Goal: Information Seeking & Learning: Learn about a topic

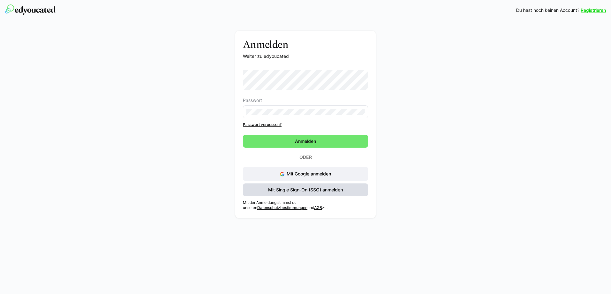
click at [319, 187] on span "Mit Single Sign-On (SSO) anmelden" at bounding box center [305, 190] width 77 height 6
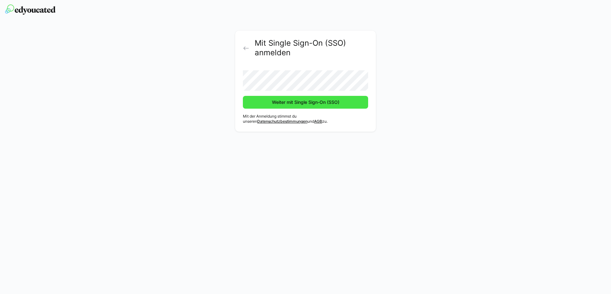
click at [258, 105] on span "Weiter mit Single Sign-On (SSO)" at bounding box center [305, 102] width 125 height 13
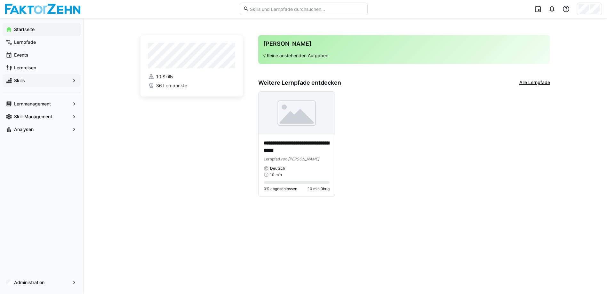
click at [30, 79] on span "Skills" at bounding box center [41, 80] width 57 height 6
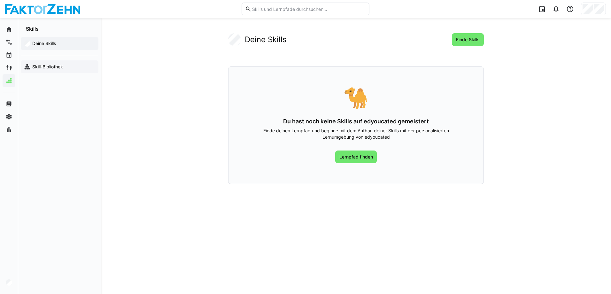
click at [0, 0] on app-navigation-label "Skill-Bibliothek" at bounding box center [0, 0] width 0 height 0
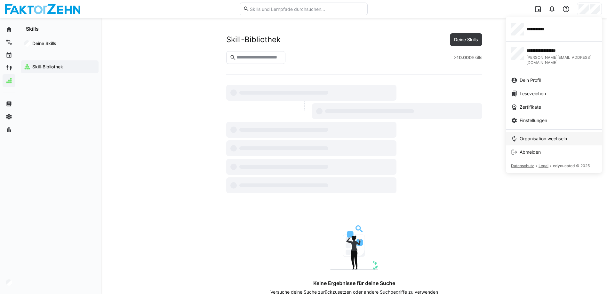
click at [548, 136] on span "Organisation wechseln" at bounding box center [542, 139] width 47 height 6
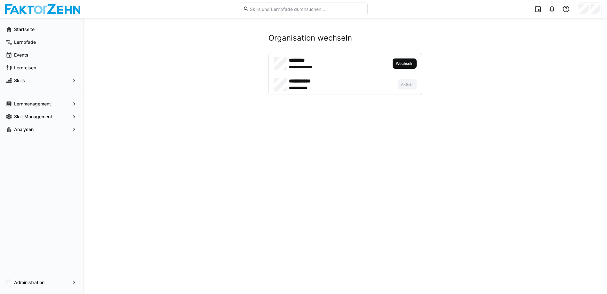
click at [412, 60] on span "Wechseln" at bounding box center [404, 64] width 24 height 10
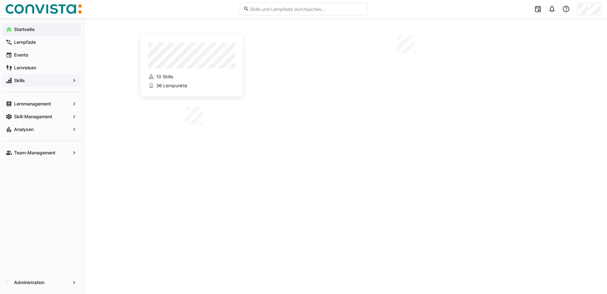
click at [47, 81] on span "Skills" at bounding box center [41, 80] width 57 height 6
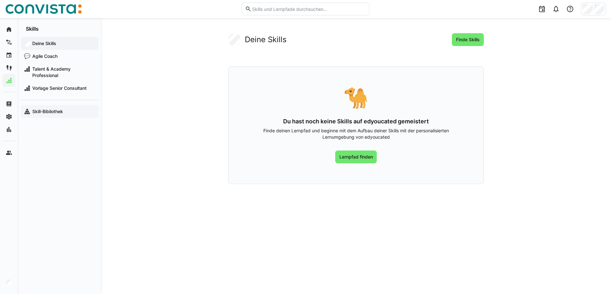
click at [0, 0] on app-navigation-label "Skill-Bibliothek" at bounding box center [0, 0] width 0 height 0
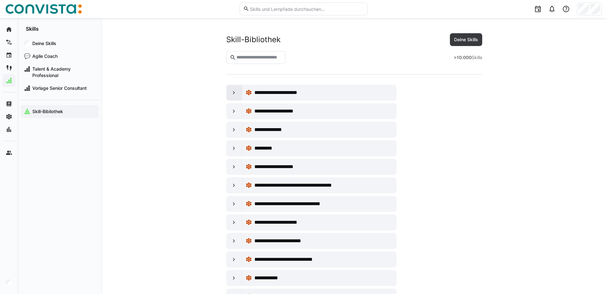
click at [230, 93] on div at bounding box center [233, 92] width 15 height 15
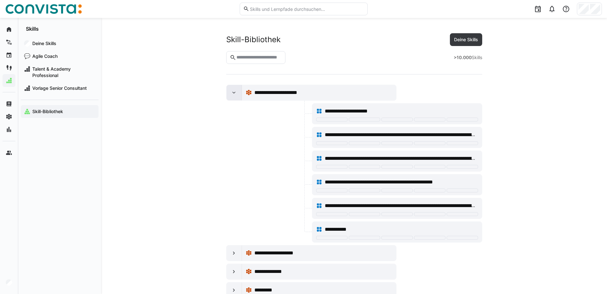
click at [233, 93] on eds-icon at bounding box center [234, 93] width 6 height 6
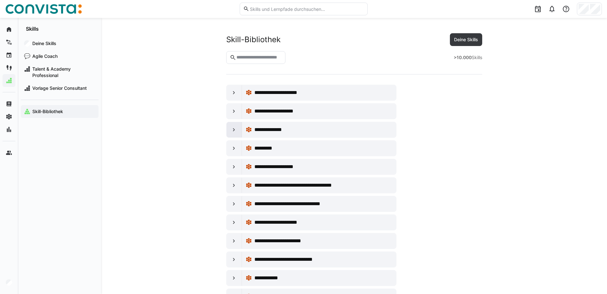
click at [239, 130] on div at bounding box center [233, 129] width 15 height 15
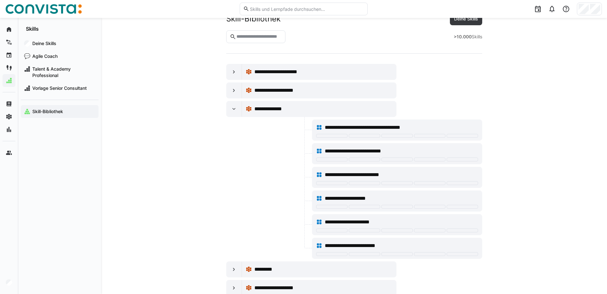
scroll to position [32, 0]
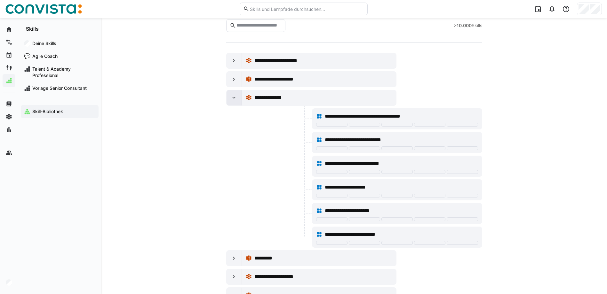
click at [233, 94] on div at bounding box center [233, 97] width 15 height 15
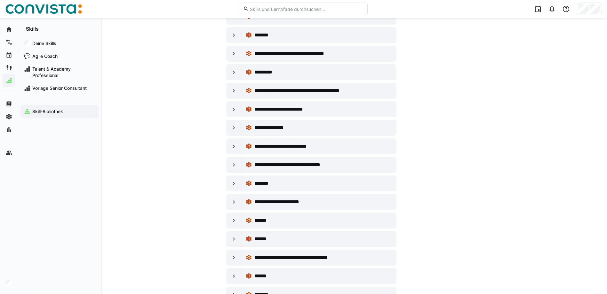
scroll to position [1918, 0]
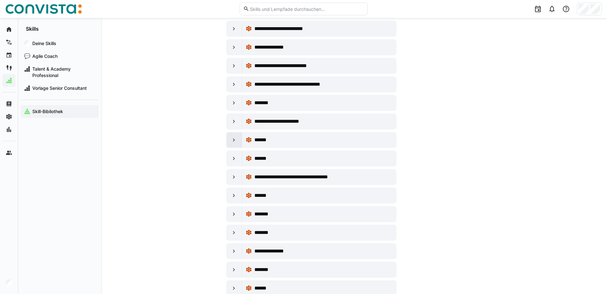
click at [229, 141] on div at bounding box center [233, 139] width 15 height 15
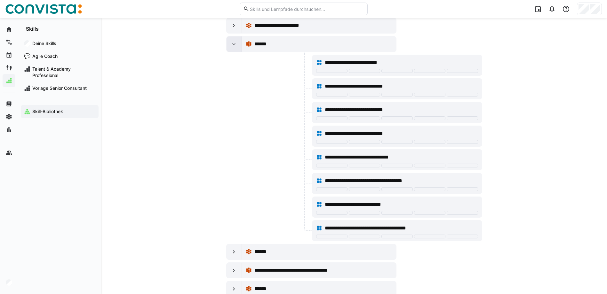
click at [228, 46] on div at bounding box center [233, 43] width 15 height 15
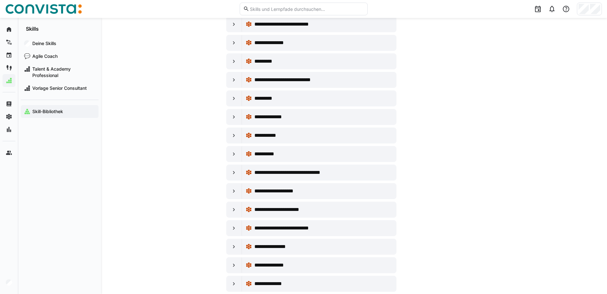
scroll to position [3234, 0]
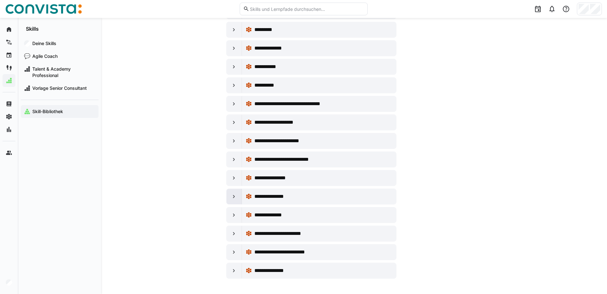
click at [234, 201] on div at bounding box center [233, 196] width 15 height 15
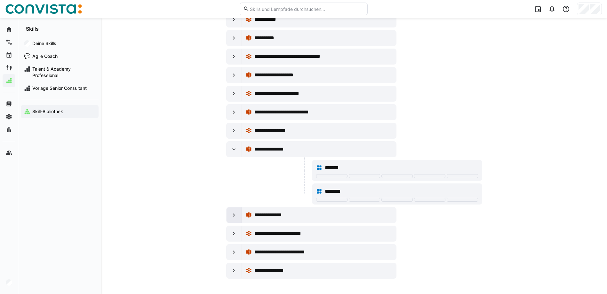
click at [233, 215] on eds-icon at bounding box center [234, 215] width 6 height 6
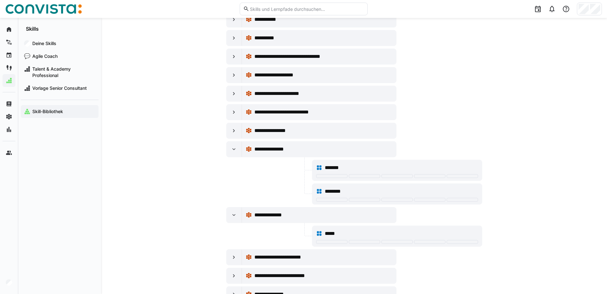
scroll to position [3305, 0]
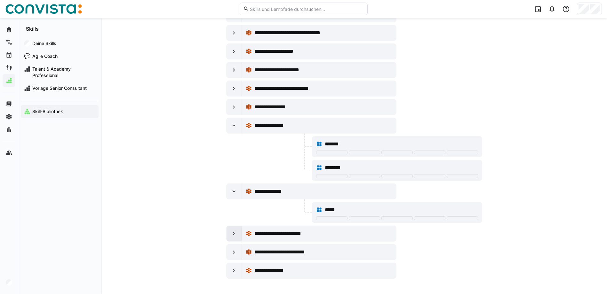
click at [230, 234] on div at bounding box center [233, 233] width 15 height 15
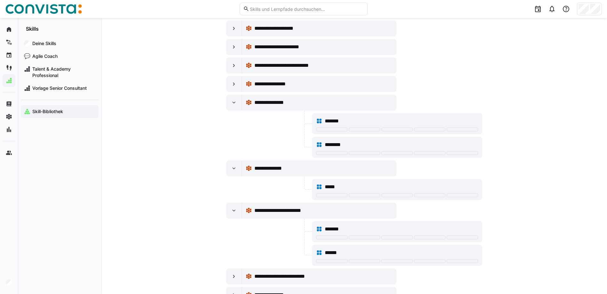
scroll to position [3352, 0]
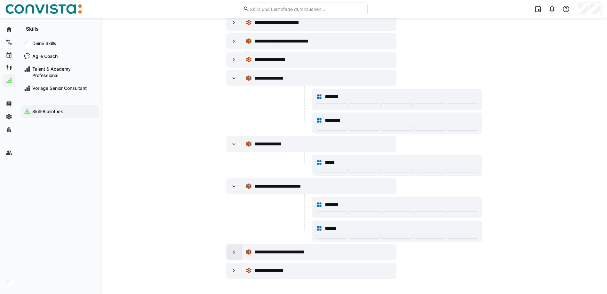
click at [231, 254] on eds-icon at bounding box center [234, 252] width 6 height 6
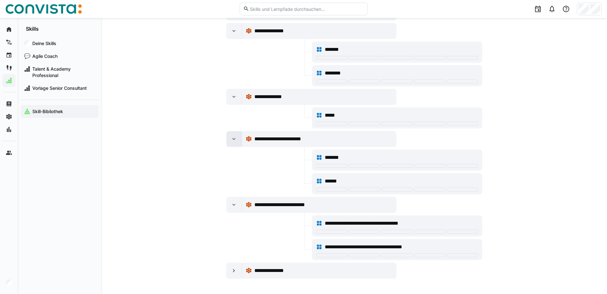
click at [231, 205] on eds-icon at bounding box center [234, 205] width 6 height 6
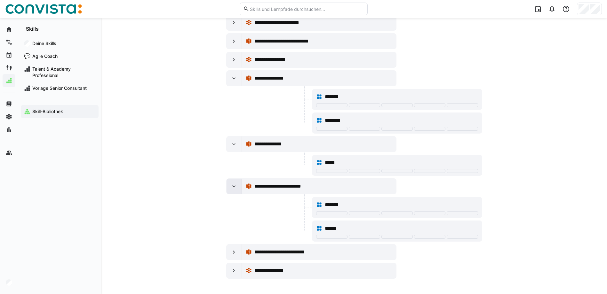
click at [233, 185] on eds-icon at bounding box center [234, 186] width 6 height 6
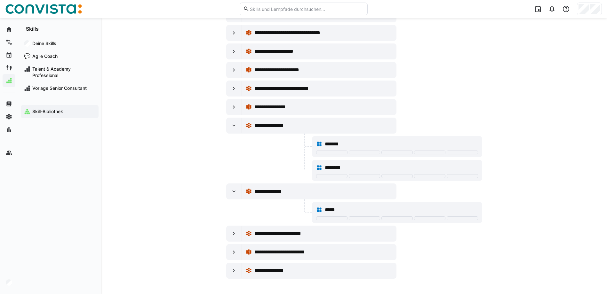
click at [232, 184] on div "**********" at bounding box center [311, 192] width 170 height 16
click at [234, 191] on eds-icon at bounding box center [234, 191] width 6 height 6
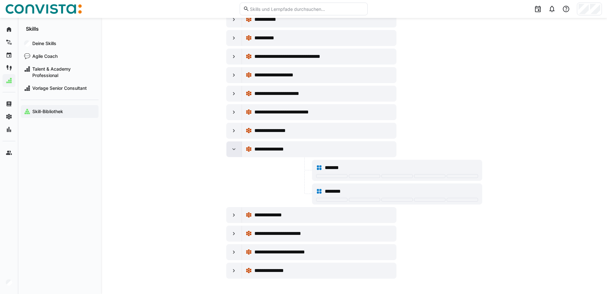
click at [232, 151] on eds-icon at bounding box center [234, 149] width 6 height 6
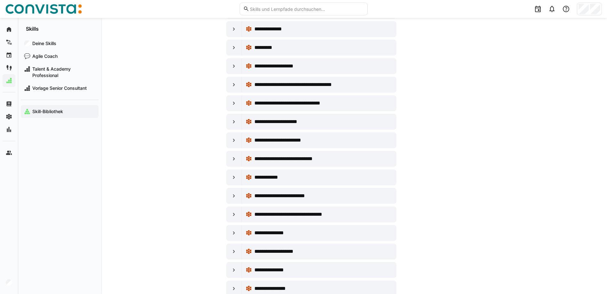
scroll to position [0, 0]
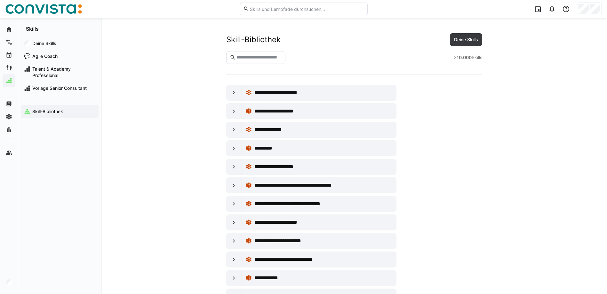
click at [460, 58] on strong ">10.000" at bounding box center [462, 57] width 18 height 5
click at [458, 59] on strong ">10.000" at bounding box center [462, 57] width 18 height 5
drag, startPoint x: 449, startPoint y: 58, endPoint x: 491, endPoint y: 57, distance: 42.2
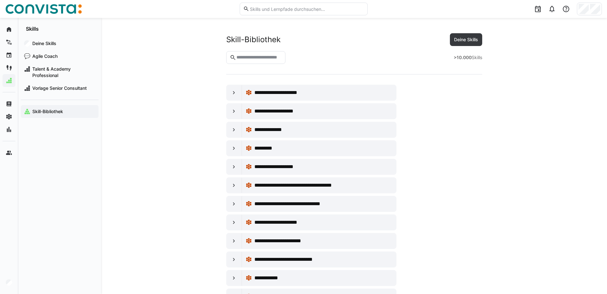
drag, startPoint x: 491, startPoint y: 57, endPoint x: 467, endPoint y: 57, distance: 24.3
click at [467, 57] on strong ">10.000" at bounding box center [462, 57] width 18 height 5
click at [61, 88] on span "Vorlage Senior Consultant" at bounding box center [63, 88] width 64 height 6
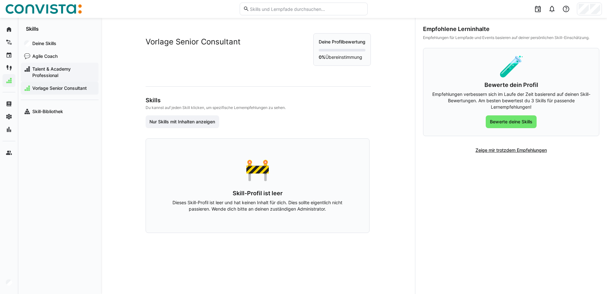
click at [56, 64] on div "Talent & Academy Professional" at bounding box center [60, 72] width 78 height 19
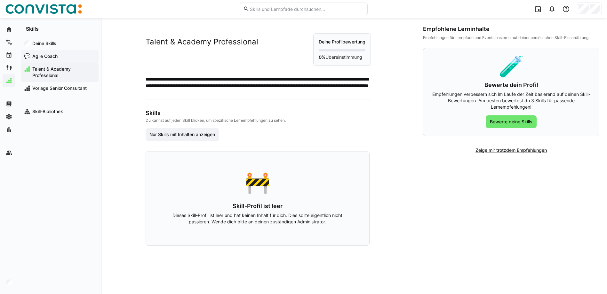
click at [57, 58] on span "Agile Coach" at bounding box center [63, 56] width 64 height 6
click at [0, 0] on app-navigation-label "Deine Skills" at bounding box center [0, 0] width 0 height 0
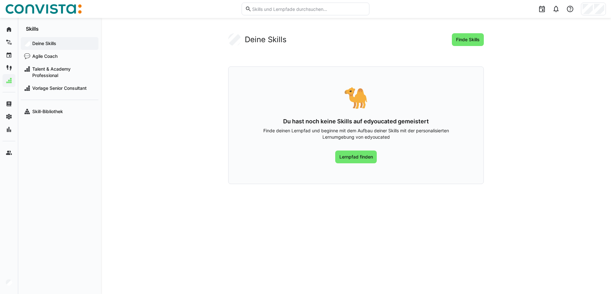
click at [54, 118] on div "Deine Skills 💬 Agile Coach Talent & Academy Professional Vorlage Senior Consult…" at bounding box center [59, 77] width 83 height 91
click at [53, 114] on span "Skill-Bibliothek" at bounding box center [63, 111] width 64 height 6
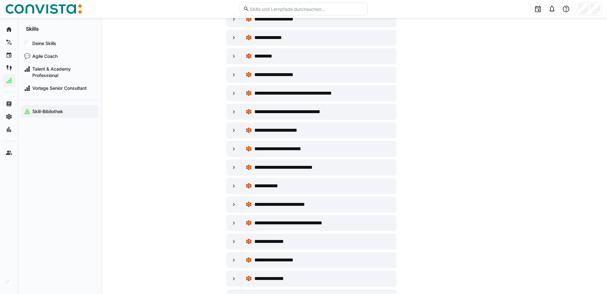
scroll to position [96, 0]
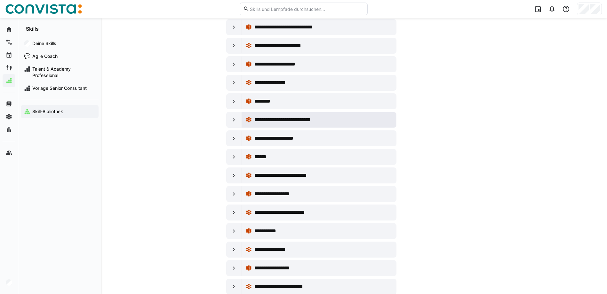
scroll to position [1046, 0]
